Goal: Information Seeking & Learning: Understand process/instructions

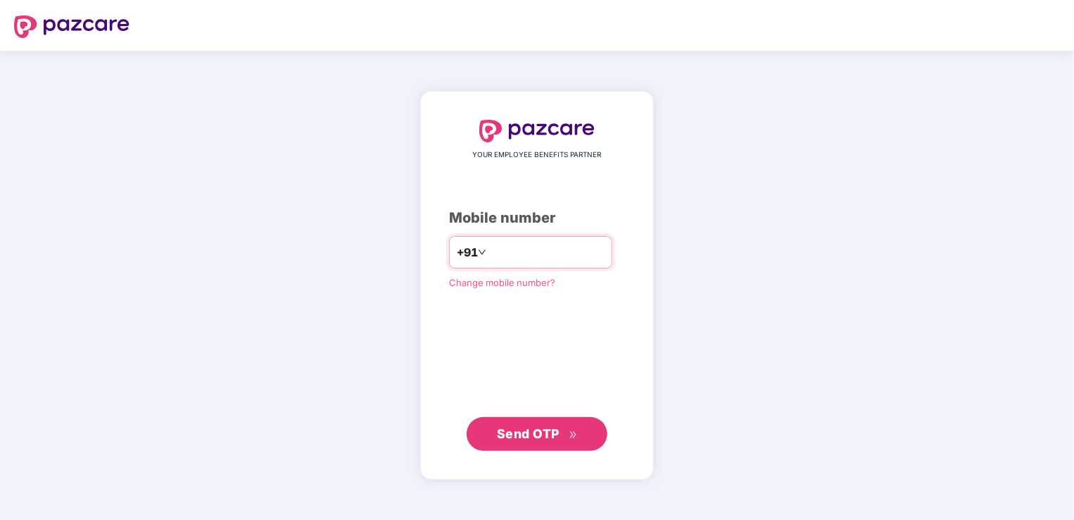
type input "***"
click at [479, 360] on div "YOUR EMPLOYEE BENEFITS PARTNER Mobile number +91 *** Change mobile number? Send…" at bounding box center [537, 285] width 176 height 331
click at [505, 258] on input "***" at bounding box center [546, 252] width 115 height 23
click at [511, 256] on input "***" at bounding box center [546, 252] width 115 height 23
click at [819, 245] on div "YOUR EMPLOYEE BENEFITS PARTNER Mobile number +91 *** Change mobile number? Send…" at bounding box center [537, 285] width 1074 height 469
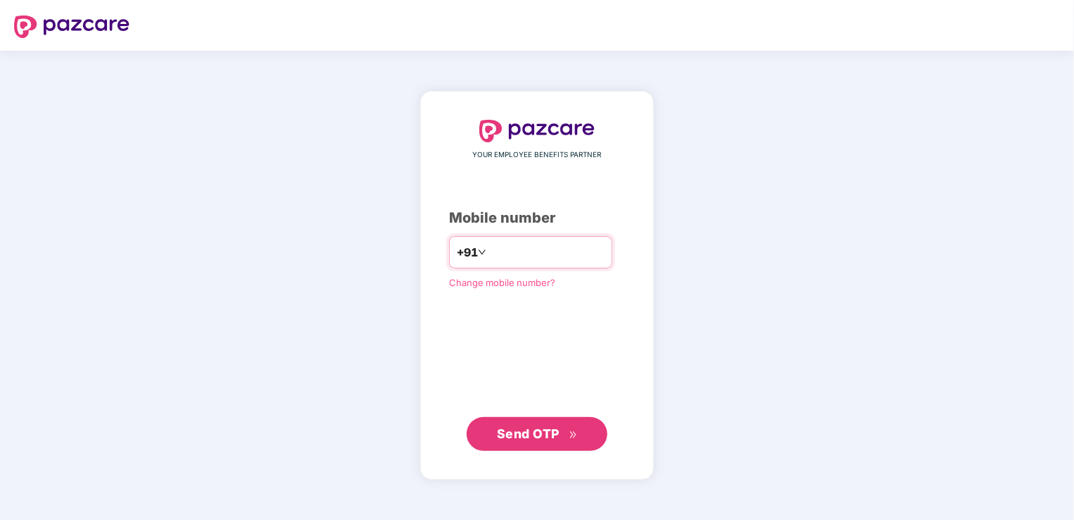
click at [517, 244] on input "***" at bounding box center [546, 252] width 115 height 23
type input "**********"
drag, startPoint x: 523, startPoint y: 346, endPoint x: 537, endPoint y: 379, distance: 36.0
click at [524, 346] on div "**********" at bounding box center [537, 285] width 176 height 331
click at [543, 424] on span "Send OTP" at bounding box center [537, 433] width 81 height 20
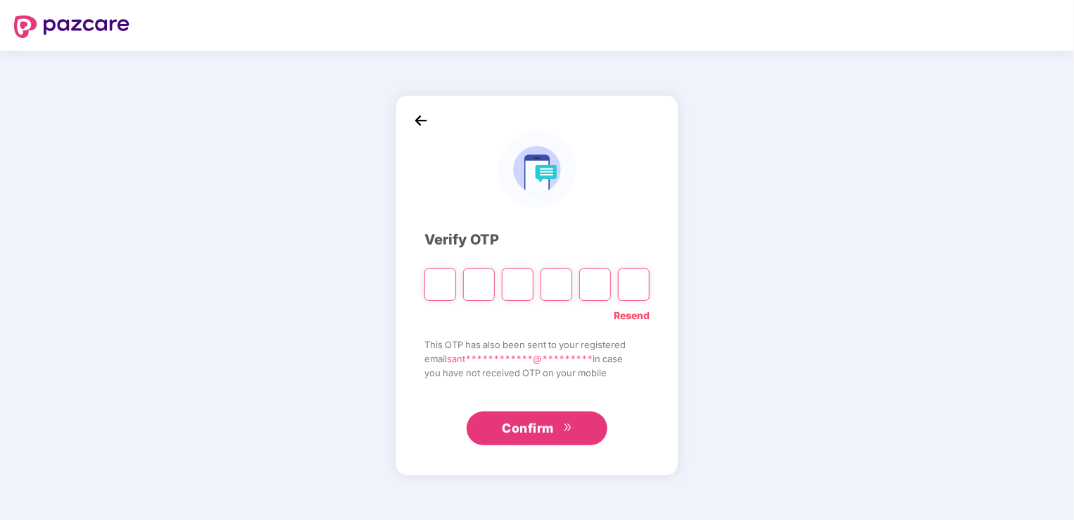
type input "*"
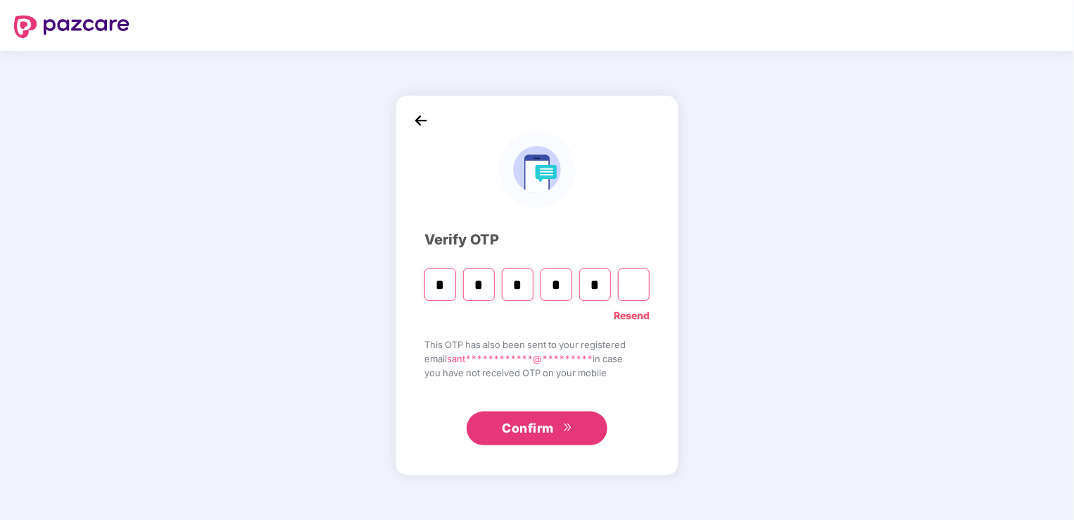
type input "*"
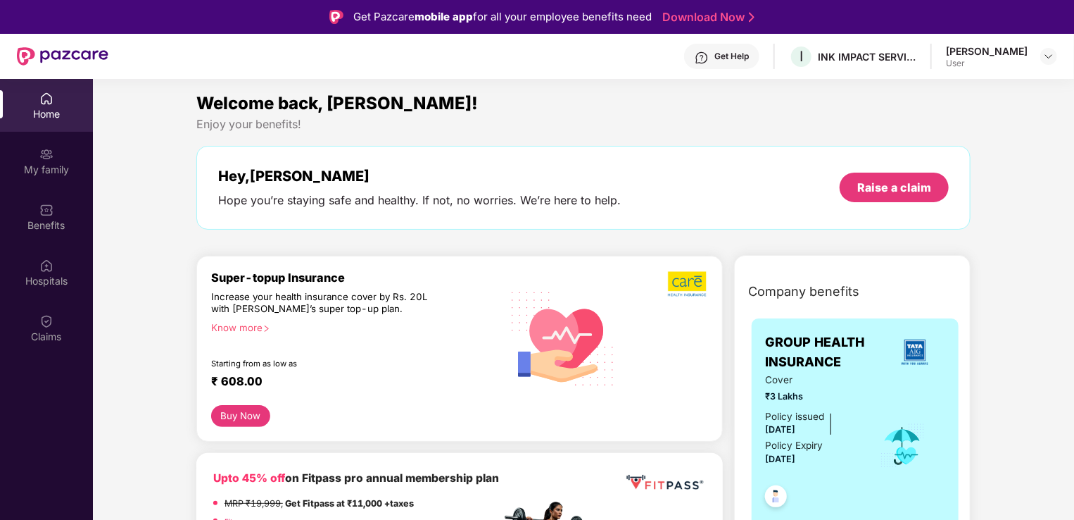
click at [705, 19] on link "Download Now" at bounding box center [706, 17] width 88 height 15
click at [1043, 54] on img at bounding box center [1048, 56] width 11 height 11
click at [1043, 54] on div at bounding box center [1049, 56] width 17 height 17
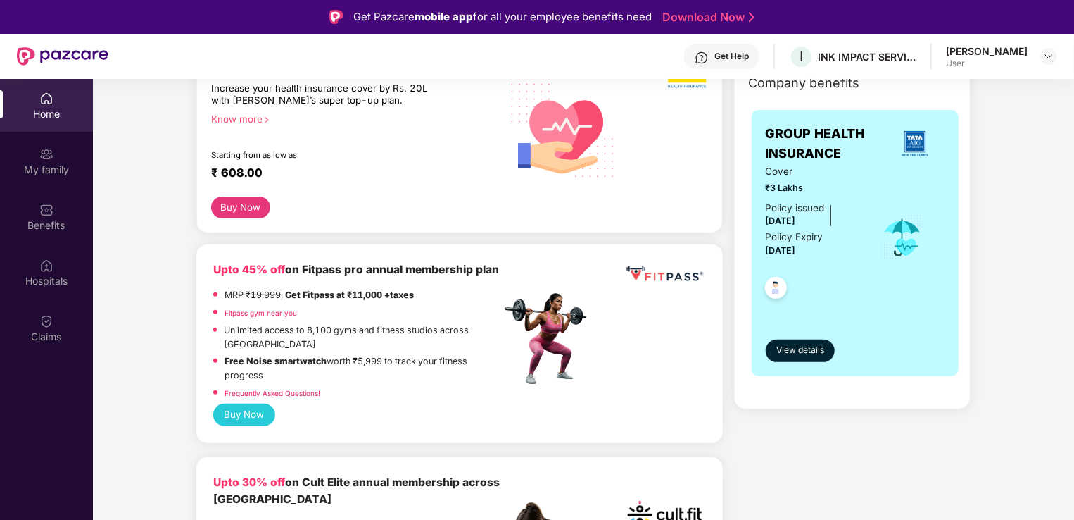
scroll to position [211, 0]
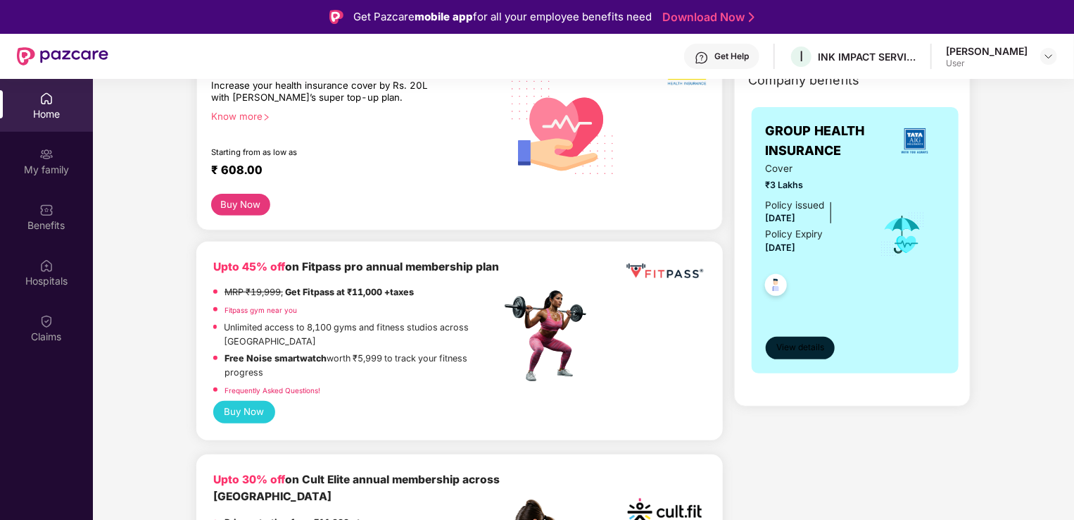
click at [800, 351] on span "View details" at bounding box center [801, 347] width 48 height 13
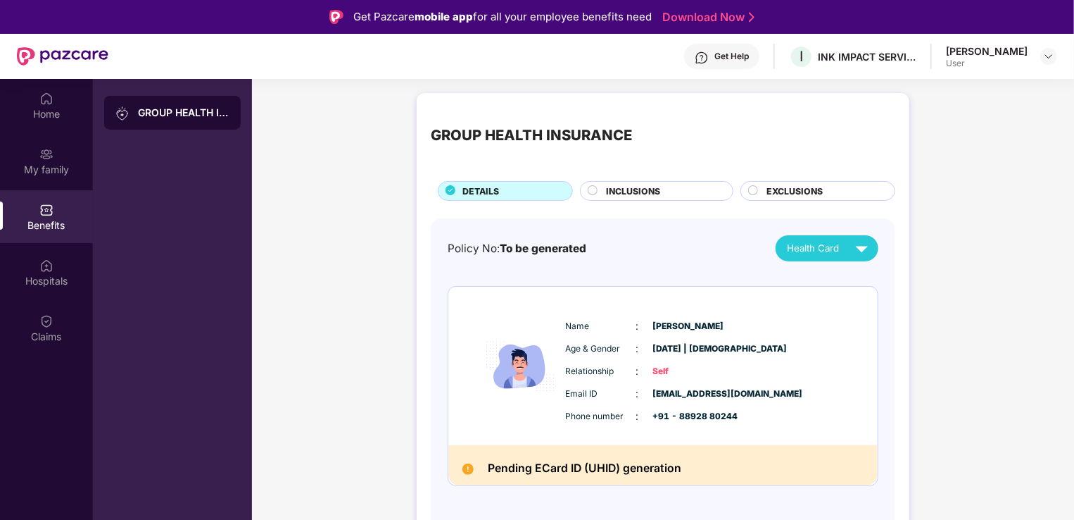
click at [168, 109] on div "GROUP HEALTH INSURANCE" at bounding box center [184, 113] width 92 height 14
click at [34, 270] on div "Hospitals" at bounding box center [46, 272] width 93 height 53
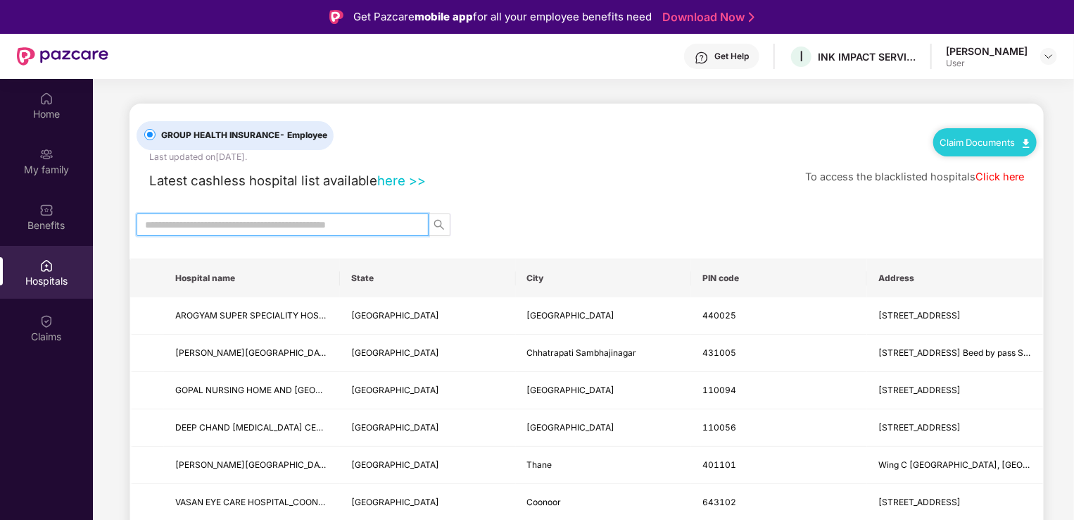
click at [363, 227] on input "text" at bounding box center [277, 224] width 264 height 15
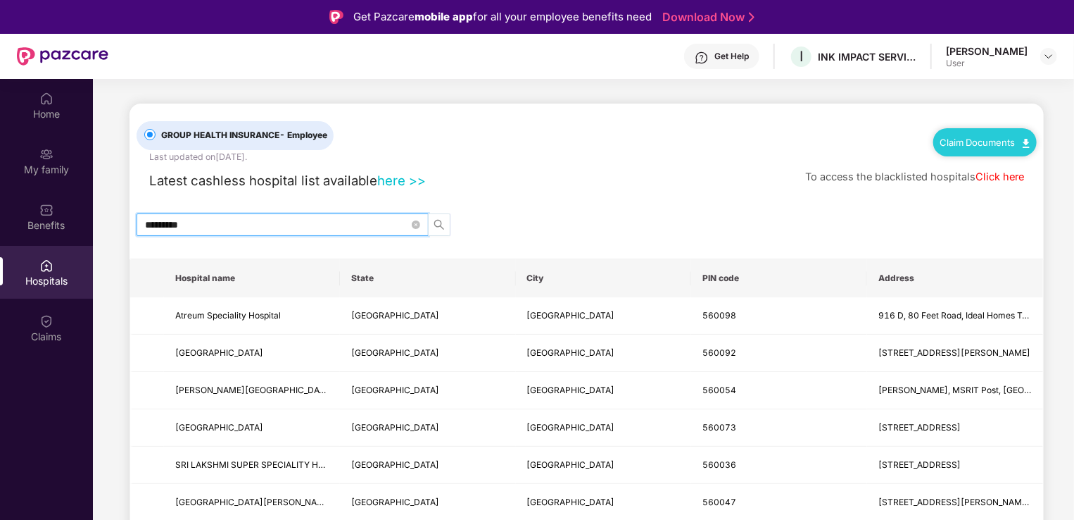
click at [442, 222] on icon "search" at bounding box center [439, 224] width 11 height 11
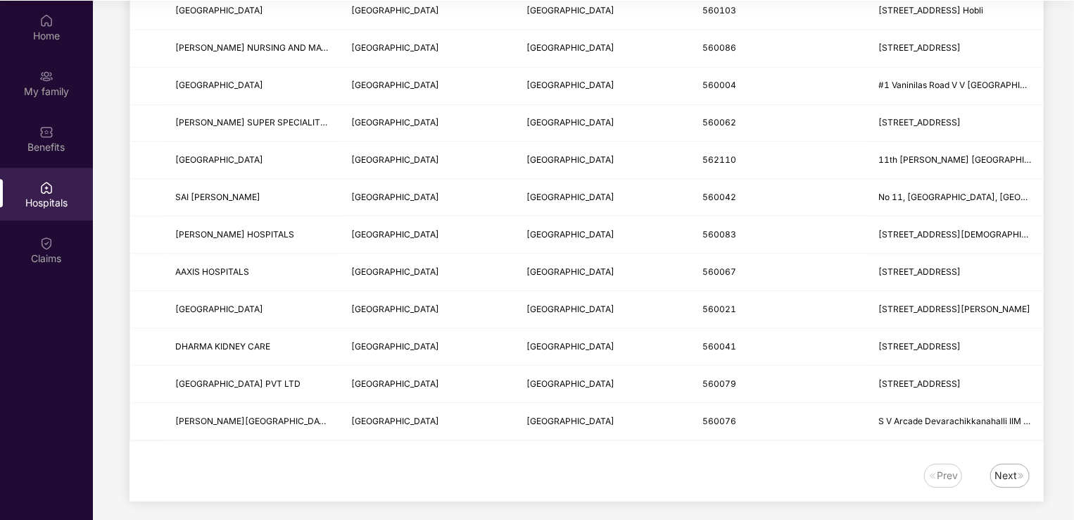
scroll to position [79, 0]
type input "*********"
click at [1011, 469] on div "Next" at bounding box center [1006, 474] width 23 height 15
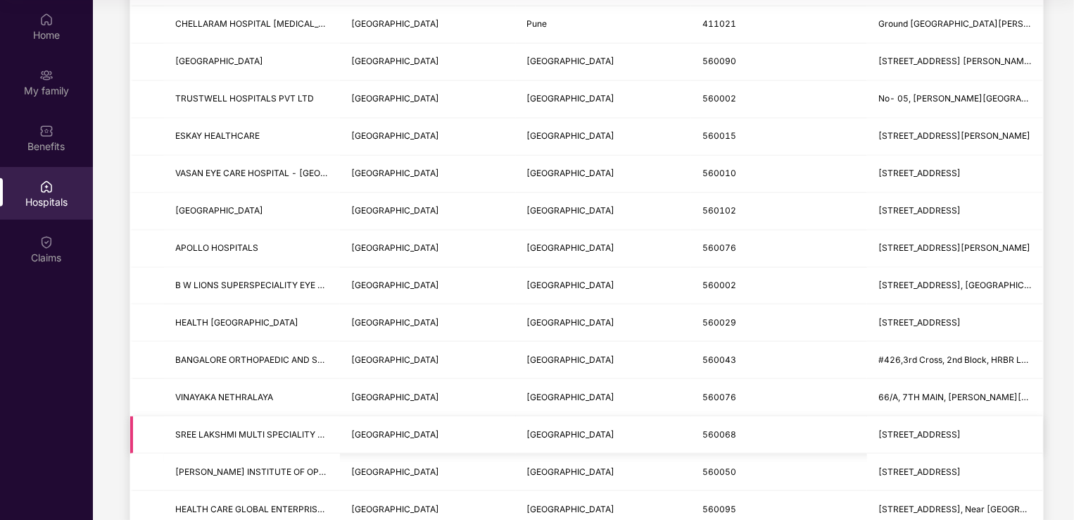
scroll to position [658, 0]
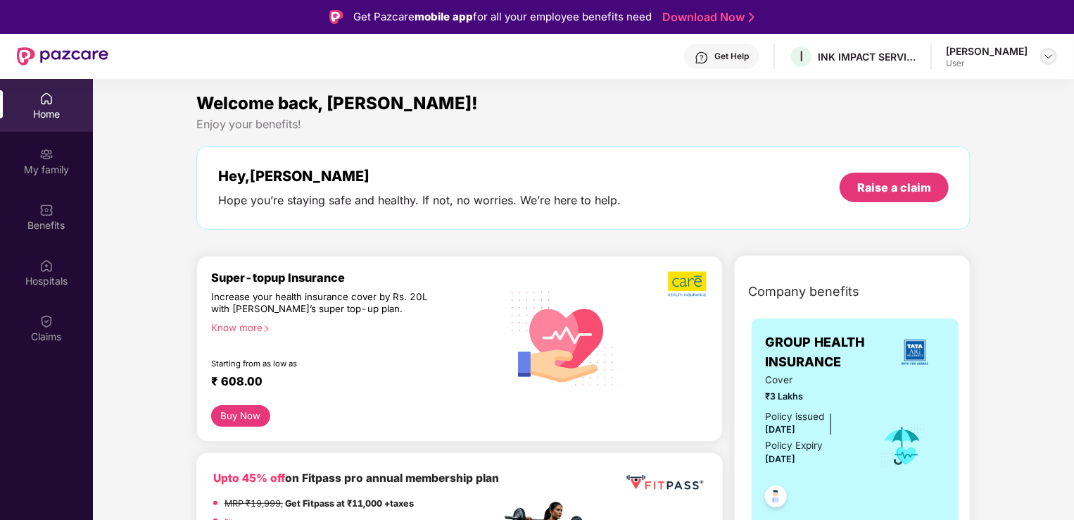
click at [1045, 55] on img at bounding box center [1048, 56] width 11 height 11
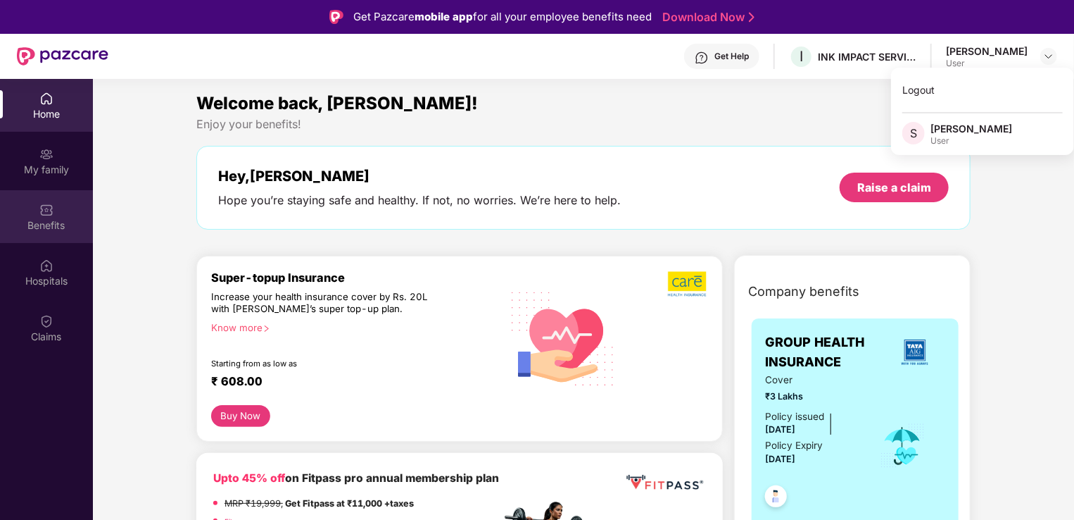
click at [44, 221] on div "Benefits" at bounding box center [46, 225] width 93 height 14
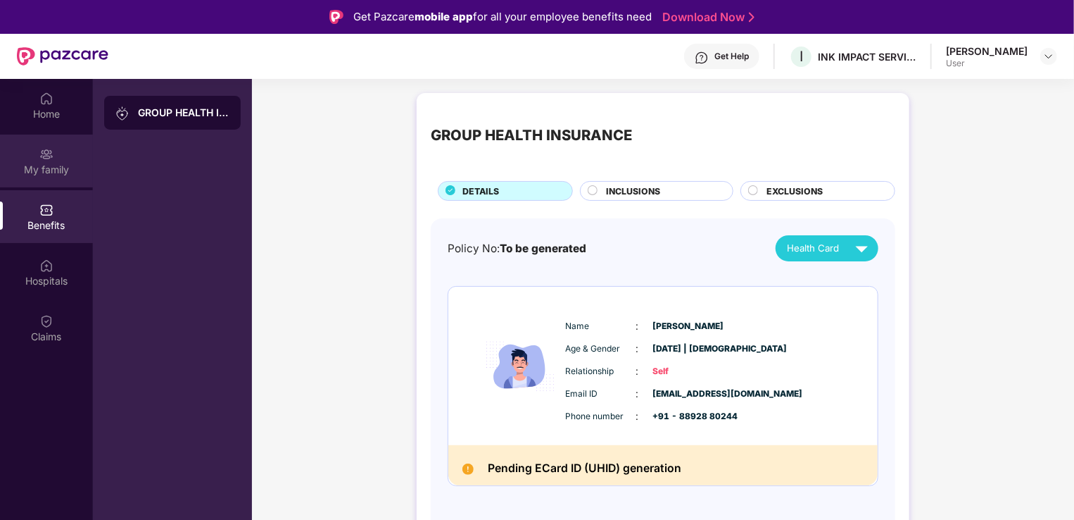
click at [54, 158] on div "My family" at bounding box center [46, 160] width 93 height 53
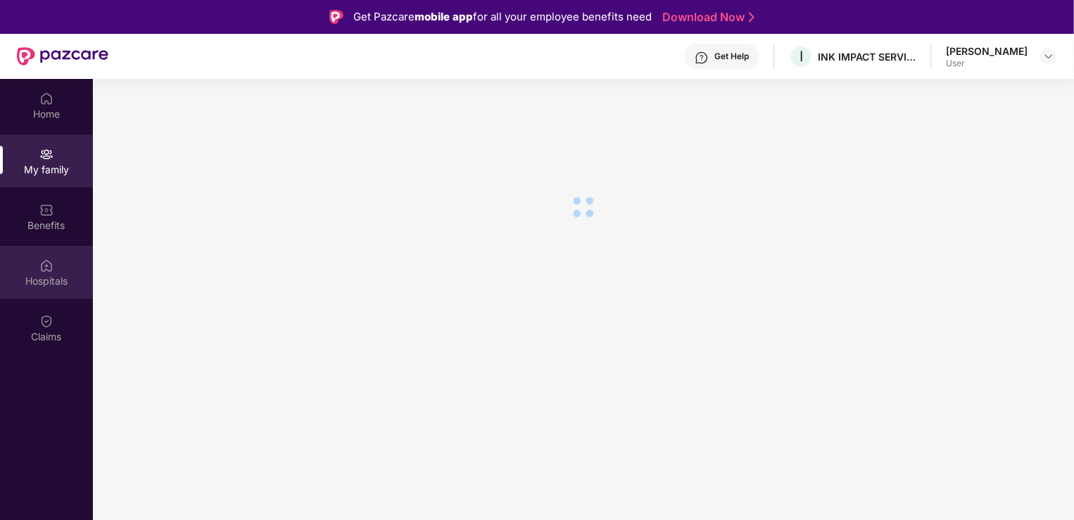
click at [37, 263] on div "Hospitals" at bounding box center [46, 272] width 93 height 53
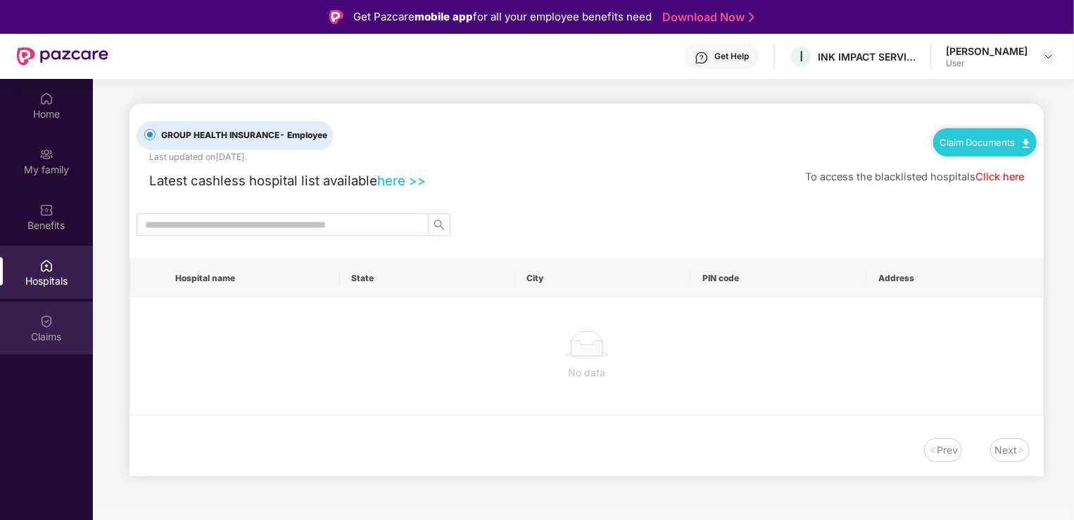
click at [53, 331] on div "Claims" at bounding box center [46, 336] width 93 height 14
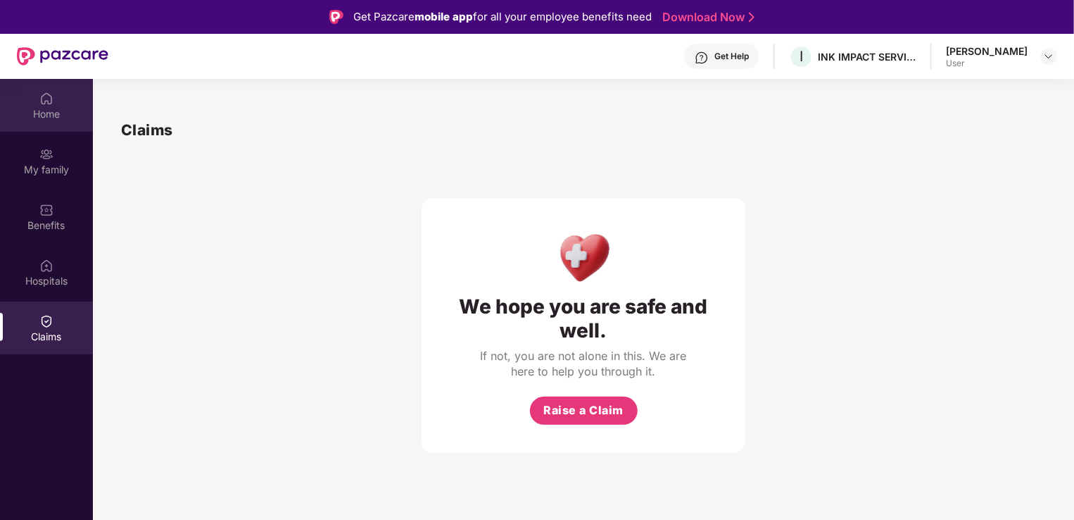
click at [53, 114] on div "Home" at bounding box center [46, 114] width 93 height 14
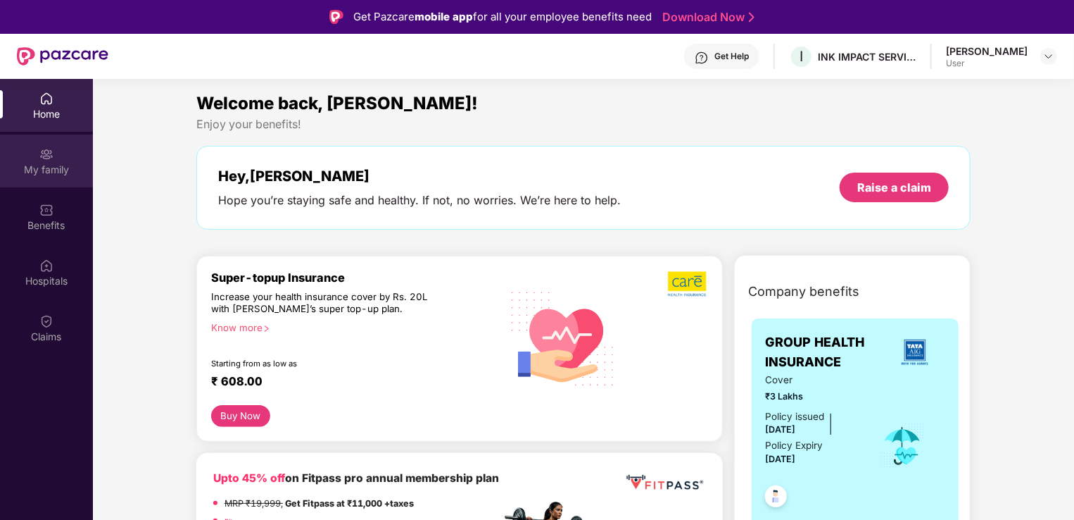
click at [59, 161] on div "My family" at bounding box center [46, 160] width 93 height 53
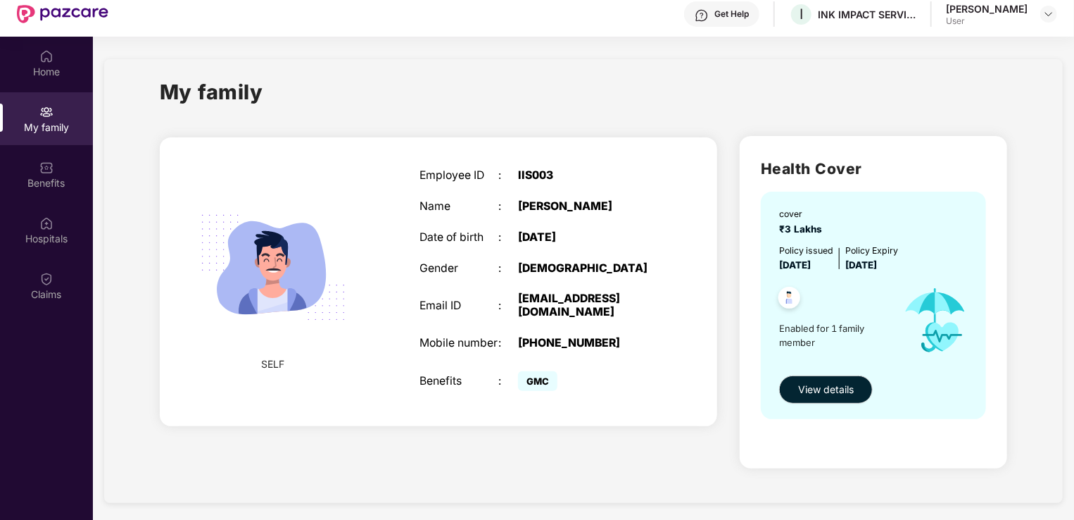
scroll to position [79, 0]
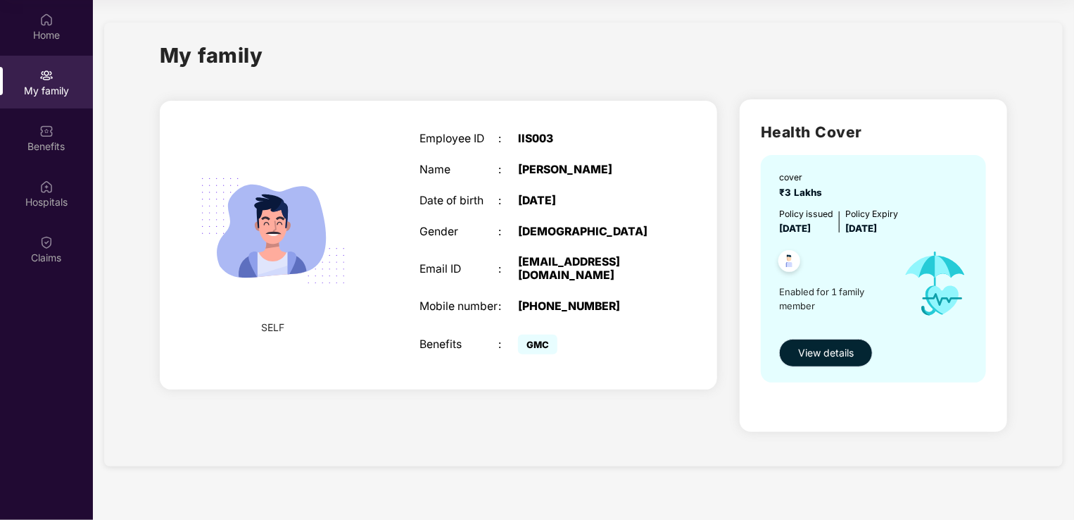
click at [831, 358] on span "View details" at bounding box center [826, 352] width 56 height 15
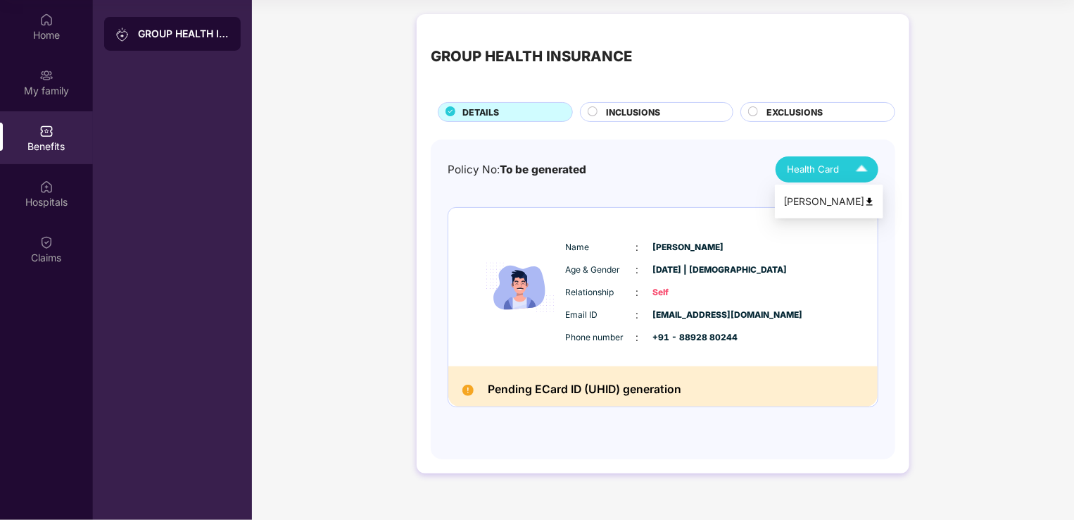
click at [856, 172] on img at bounding box center [862, 169] width 25 height 25
click at [818, 202] on div "Santhoshkumar" at bounding box center [830, 201] width 92 height 15
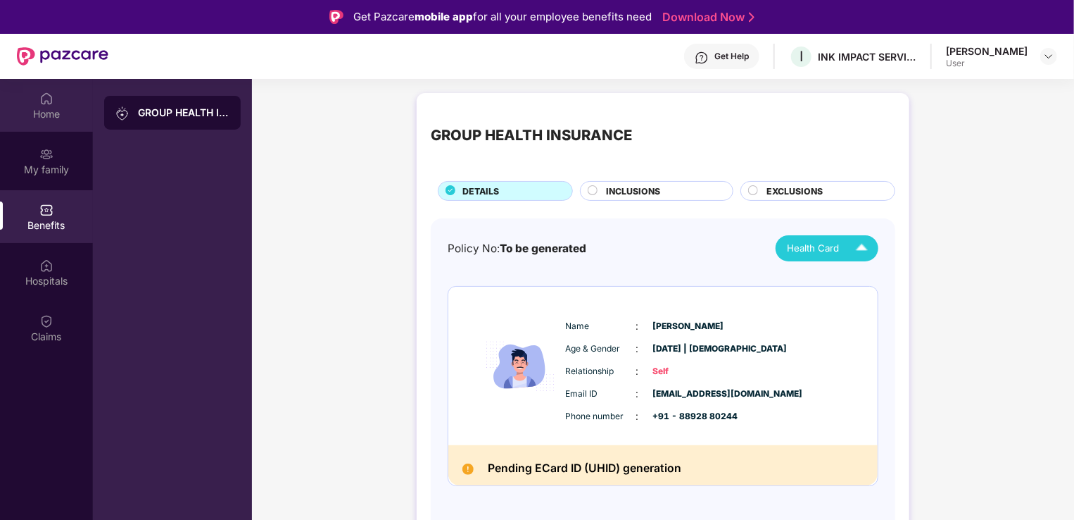
click at [53, 96] on img at bounding box center [46, 99] width 14 height 14
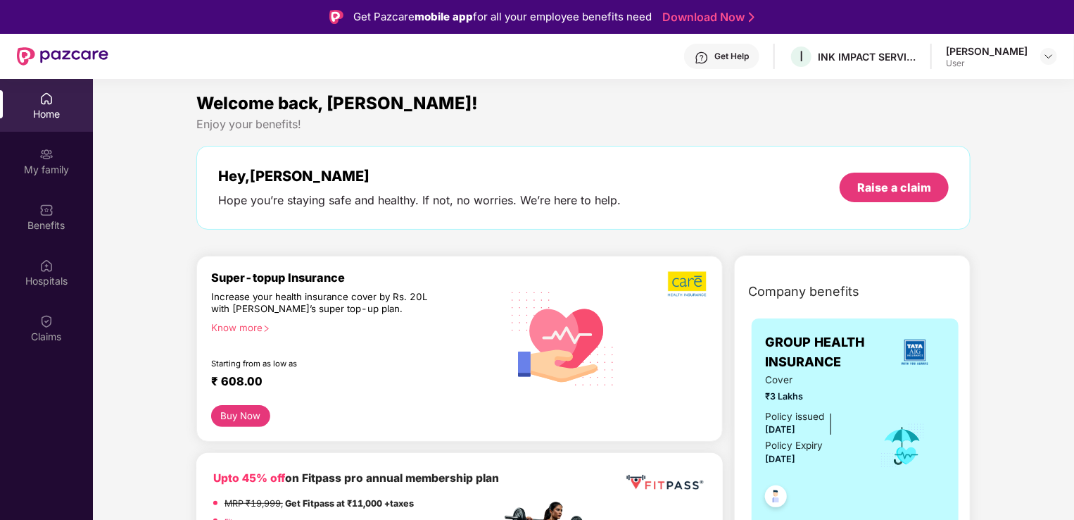
scroll to position [211, 0]
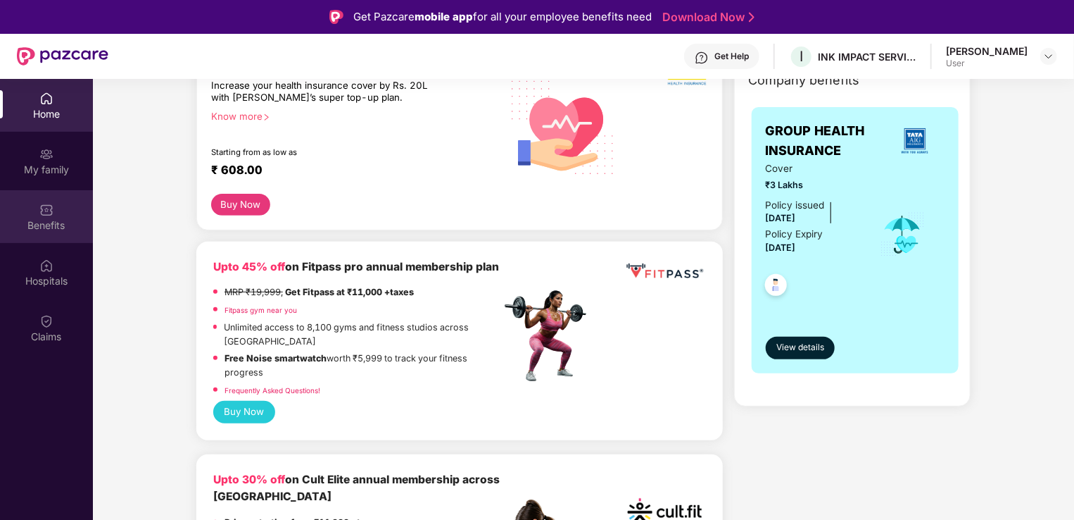
click at [37, 205] on div "Benefits" at bounding box center [46, 216] width 93 height 53
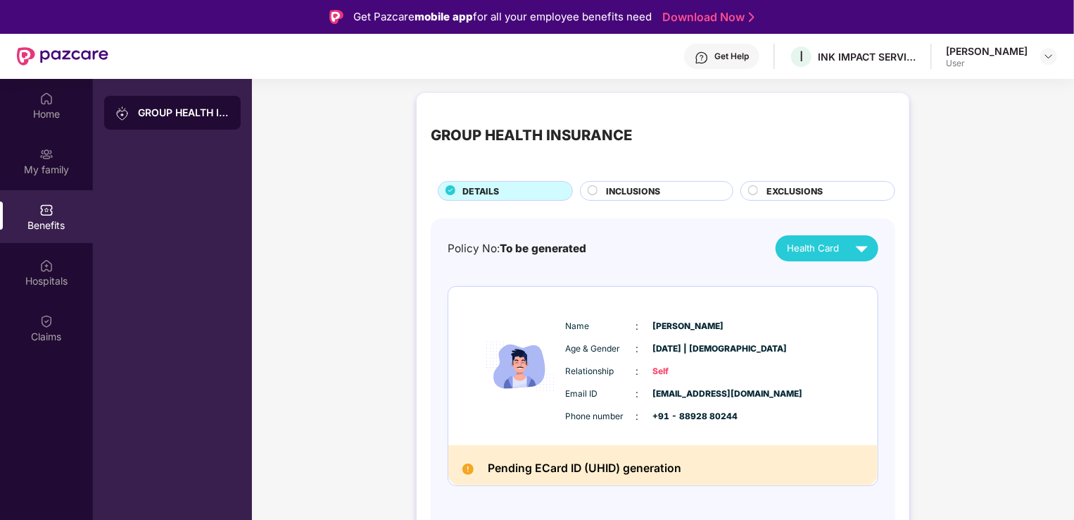
scroll to position [79, 0]
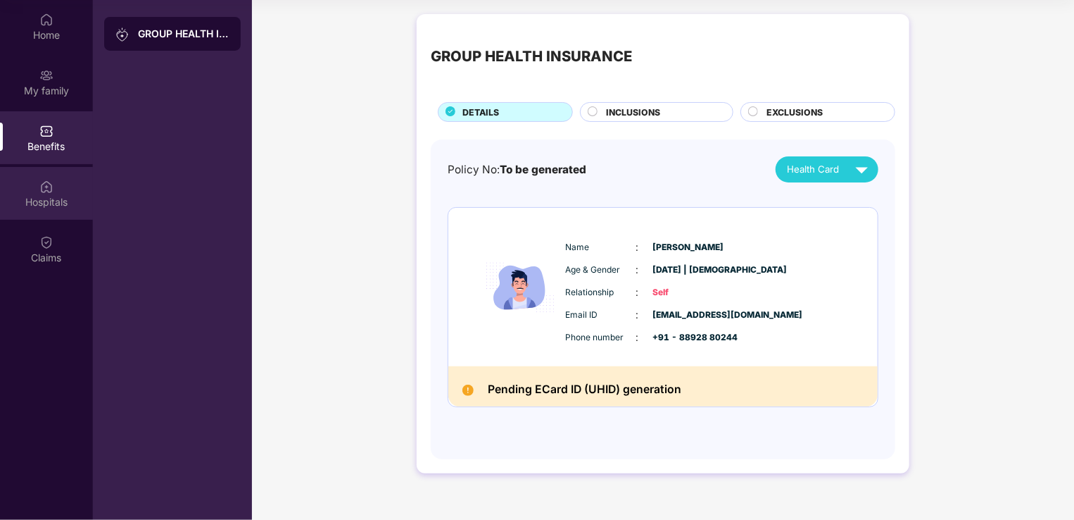
click at [46, 210] on div "Hospitals" at bounding box center [46, 193] width 93 height 53
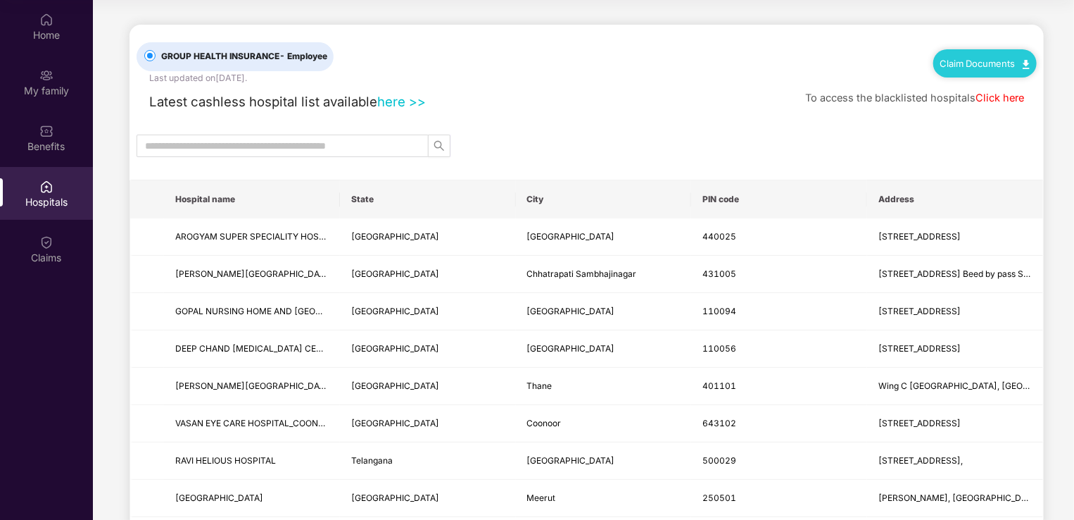
click at [1000, 61] on link "Claim Documents" at bounding box center [985, 63] width 89 height 11
click at [976, 89] on link "Claim Form" at bounding box center [991, 88] width 92 height 30
click at [979, 66] on link "Claim Documents" at bounding box center [985, 63] width 89 height 11
click at [974, 114] on link "Claim Process" at bounding box center [991, 116] width 92 height 30
click at [1011, 72] on div "Claim Documents" at bounding box center [985, 63] width 103 height 28
